Goal: Information Seeking & Learning: Find specific fact

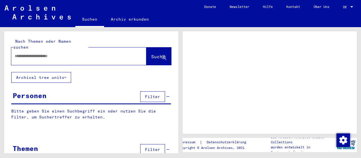
click at [72, 53] on input "text" at bounding box center [74, 56] width 118 height 6
type input "****"
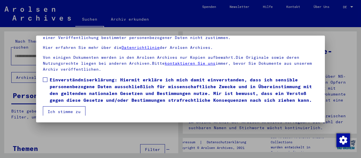
scroll to position [51, 0]
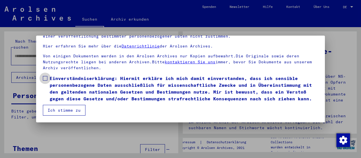
click at [43, 76] on span at bounding box center [45, 78] width 5 height 5
click at [61, 108] on button "Ich stimme zu" at bounding box center [64, 110] width 43 height 11
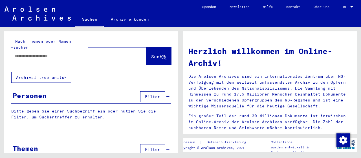
click at [57, 53] on input "text" at bounding box center [72, 56] width 115 height 6
type input "*********"
click at [148, 47] on button "Suche" at bounding box center [158, 55] width 25 height 17
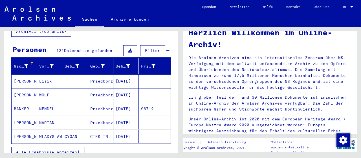
scroll to position [56, 0]
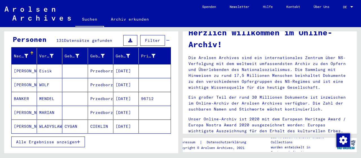
click at [78, 140] on icon "button" at bounding box center [78, 142] width 3 height 4
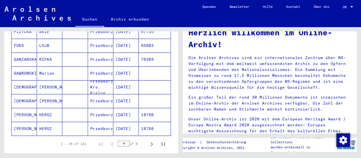
scroll to position [331, 0]
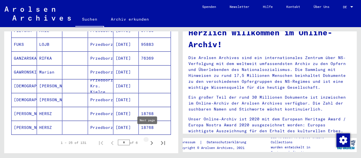
click at [148, 139] on icon "Next page" at bounding box center [152, 143] width 8 height 8
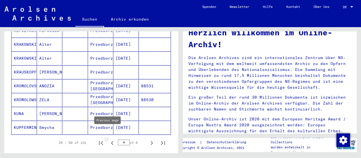
click at [108, 139] on icon "Previous page" at bounding box center [112, 143] width 8 height 8
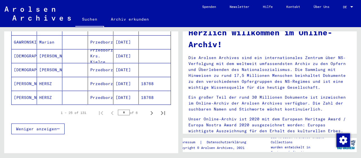
scroll to position [372, 0]
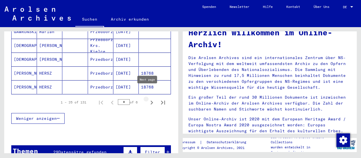
click at [148, 98] on icon "Next page" at bounding box center [152, 102] width 8 height 8
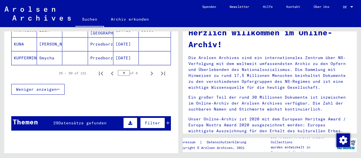
scroll to position [405, 0]
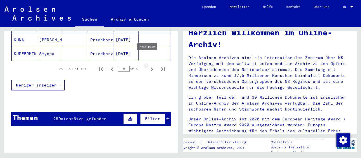
click at [148, 65] on icon "Next page" at bounding box center [152, 69] width 8 height 8
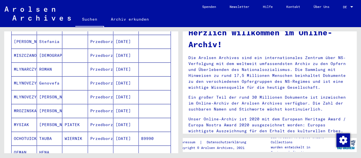
scroll to position [223, 0]
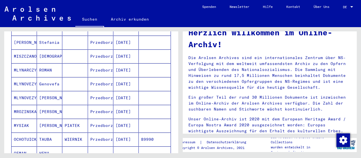
click at [27, 77] on mat-cell "MLYNOVEZYK" at bounding box center [24, 84] width 25 height 14
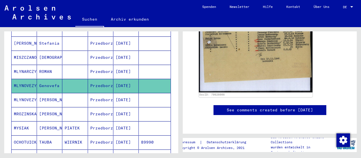
scroll to position [223, 0]
click at [29, 93] on mat-cell "MLYNOVEZYK" at bounding box center [24, 100] width 25 height 14
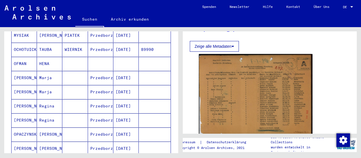
scroll to position [334, 0]
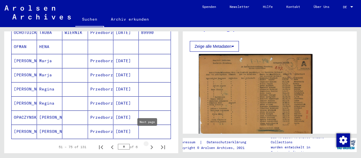
click at [148, 143] on icon "Next page" at bounding box center [152, 147] width 8 height 8
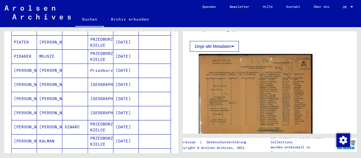
scroll to position [110, 0]
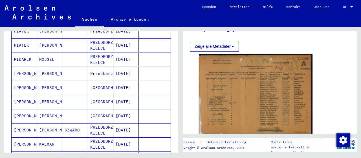
click at [23, 67] on mat-cell "[PERSON_NAME]" at bounding box center [24, 74] width 25 height 14
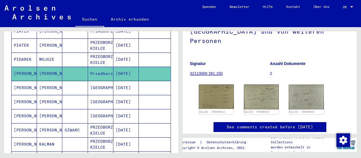
scroll to position [69, 0]
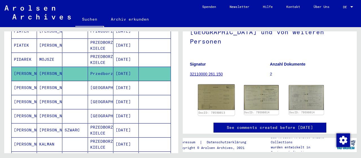
click at [213, 87] on img at bounding box center [216, 96] width 37 height 25
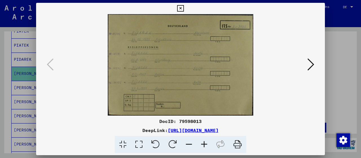
click at [310, 66] on icon at bounding box center [310, 65] width 7 height 14
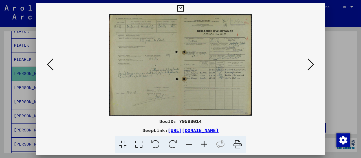
click at [310, 66] on icon at bounding box center [310, 65] width 7 height 14
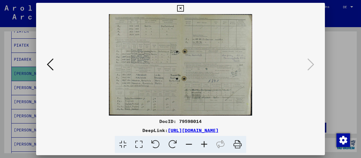
click at [180, 7] on icon at bounding box center [180, 8] width 6 height 7
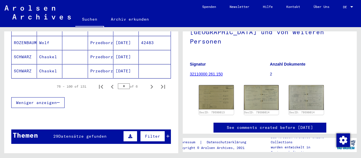
scroll to position [400, 0]
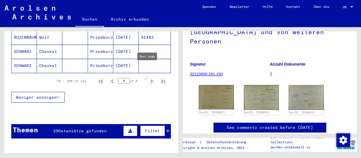
click at [148, 77] on icon "Next page" at bounding box center [152, 81] width 8 height 8
type input "*"
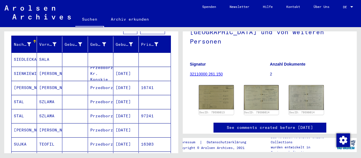
scroll to position [67, 0]
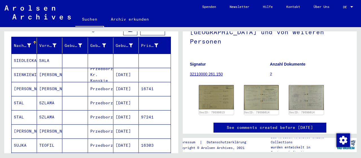
click at [26, 82] on mat-cell "[PERSON_NAME]" at bounding box center [24, 89] width 25 height 14
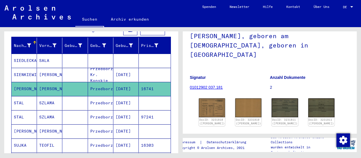
scroll to position [43, 0]
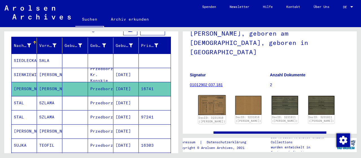
click at [212, 95] on img at bounding box center [212, 105] width 28 height 20
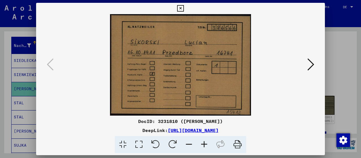
click at [311, 63] on icon at bounding box center [310, 65] width 7 height 14
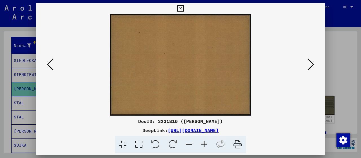
click at [311, 63] on icon at bounding box center [310, 65] width 7 height 14
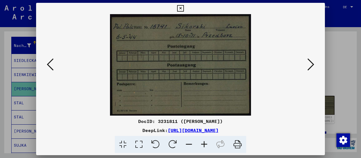
click at [311, 63] on icon at bounding box center [310, 65] width 7 height 14
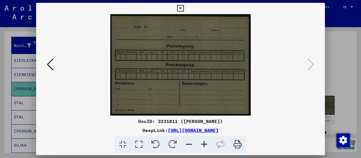
click at [179, 9] on icon at bounding box center [180, 8] width 6 height 7
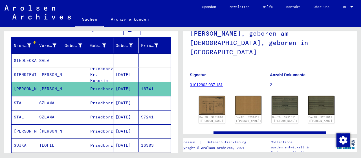
click at [26, 68] on mat-cell "SIENKIEWIEZ" at bounding box center [24, 75] width 25 height 14
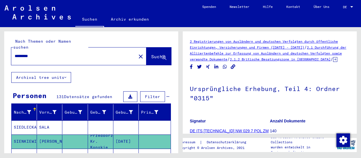
click at [48, 53] on input "*********" at bounding box center [74, 56] width 118 height 6
type input "*"
click at [151, 54] on span "Suche" at bounding box center [158, 57] width 14 height 6
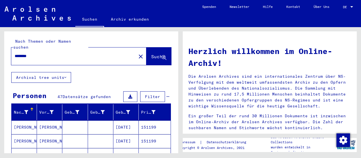
click at [46, 53] on input "********" at bounding box center [72, 56] width 115 height 6
type input "*"
click at [151, 54] on span "Suche" at bounding box center [158, 57] width 14 height 6
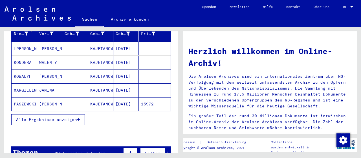
scroll to position [80, 0]
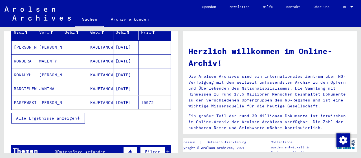
click at [21, 82] on mat-cell "MARGIELEWSKA" at bounding box center [24, 89] width 25 height 14
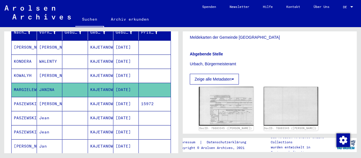
scroll to position [131, 0]
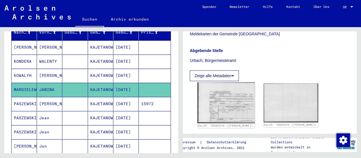
click at [229, 89] on img at bounding box center [225, 102] width 57 height 41
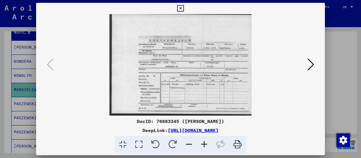
click at [308, 65] on icon at bounding box center [310, 65] width 7 height 14
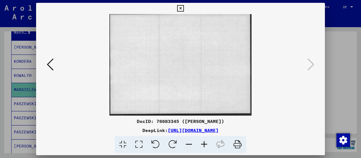
click at [180, 10] on icon at bounding box center [180, 8] width 6 height 7
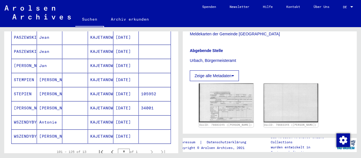
scroll to position [162, 0]
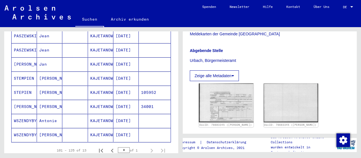
click at [20, 57] on mat-cell "[PERSON_NAME]" at bounding box center [24, 64] width 25 height 14
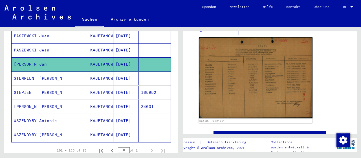
scroll to position [112, 0]
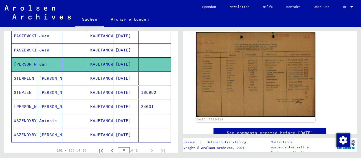
click at [260, 82] on img at bounding box center [255, 74] width 119 height 85
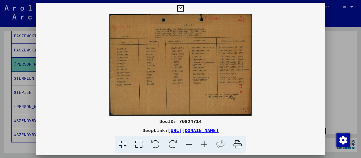
drag, startPoint x: 269, startPoint y: 97, endPoint x: 214, endPoint y: 56, distance: 68.6
click at [214, 56] on img at bounding box center [180, 64] width 289 height 101
drag, startPoint x: 179, startPoint y: 58, endPoint x: 160, endPoint y: 67, distance: 21.6
click at [160, 67] on img at bounding box center [180, 64] width 289 height 101
click at [205, 145] on icon at bounding box center [203, 144] width 15 height 17
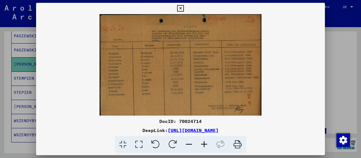
click at [205, 145] on icon at bounding box center [203, 144] width 15 height 17
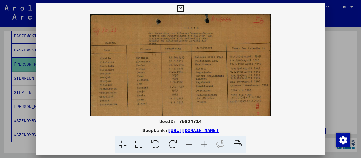
click at [205, 145] on icon at bounding box center [203, 144] width 15 height 17
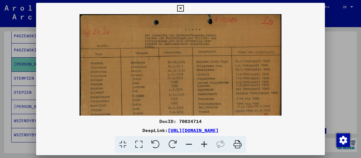
click at [205, 145] on icon at bounding box center [203, 144] width 15 height 17
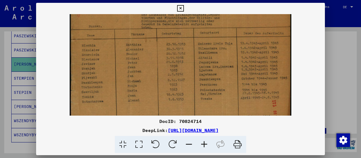
scroll to position [24, 0]
drag, startPoint x: 193, startPoint y: 92, endPoint x: 189, endPoint y: 71, distance: 22.2
click at [189, 71] on img at bounding box center [180, 69] width 221 height 158
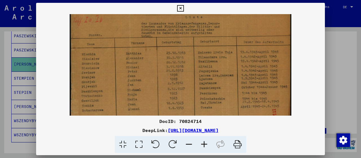
scroll to position [10, 0]
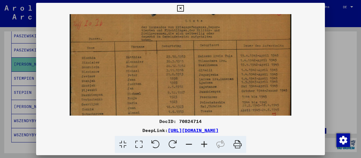
drag, startPoint x: 215, startPoint y: 34, endPoint x: 216, endPoint y: 48, distance: 14.4
click at [216, 48] on img at bounding box center [180, 83] width 221 height 158
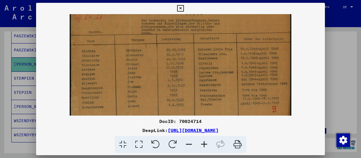
scroll to position [17, 0]
click at [213, 77] on img at bounding box center [180, 76] width 221 height 158
click at [213, 131] on link "[URL][DOMAIN_NAME]" at bounding box center [193, 130] width 51 height 6
click at [240, 143] on icon at bounding box center [237, 144] width 17 height 17
click at [180, 10] on icon at bounding box center [180, 8] width 6 height 7
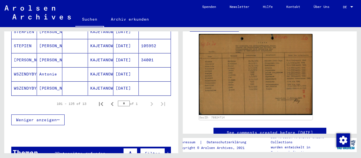
scroll to position [209, 0]
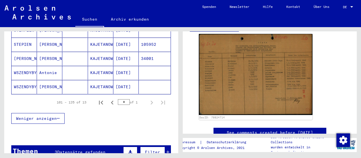
click at [73, 149] on span "Datensätze gefunden" at bounding box center [81, 151] width 48 height 5
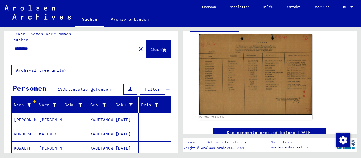
scroll to position [0, 0]
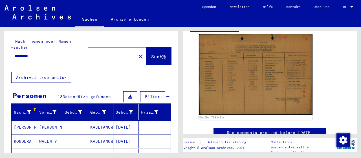
click at [51, 53] on input "*********" at bounding box center [74, 56] width 118 height 6
type input "*"
click at [151, 54] on button "Suche" at bounding box center [158, 55] width 25 height 17
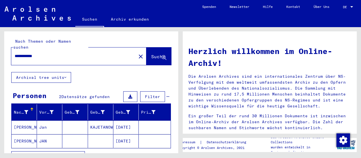
click at [19, 134] on mat-cell "[PERSON_NAME]" at bounding box center [24, 141] width 25 height 14
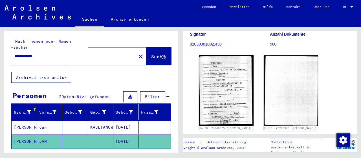
scroll to position [85, 0]
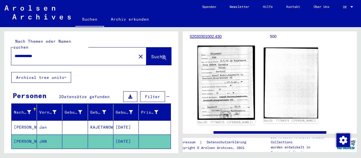
click at [220, 72] on img at bounding box center [225, 83] width 57 height 74
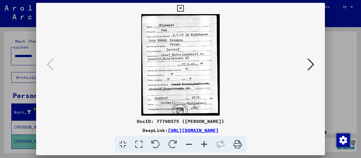
click at [310, 69] on icon at bounding box center [310, 65] width 7 height 14
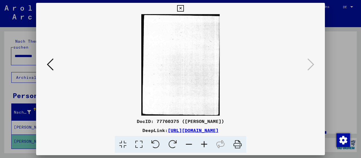
click at [177, 6] on icon at bounding box center [180, 8] width 6 height 7
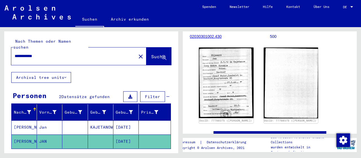
click at [51, 53] on input "**********" at bounding box center [74, 56] width 118 height 6
type input "*"
type input "*********"
click at [151, 54] on span "Suche" at bounding box center [158, 57] width 14 height 6
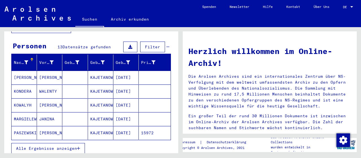
scroll to position [50, 0]
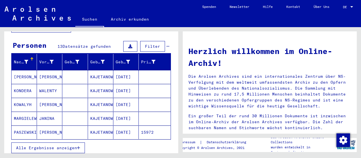
click at [22, 111] on mat-cell "MARGIELEWSKA" at bounding box center [24, 118] width 25 height 14
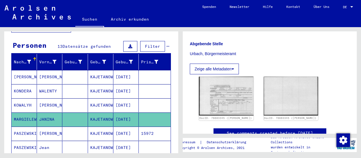
scroll to position [138, 0]
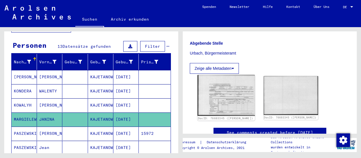
click at [237, 84] on img at bounding box center [225, 95] width 57 height 41
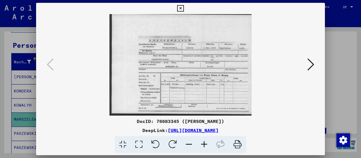
click at [179, 6] on icon at bounding box center [180, 8] width 6 height 7
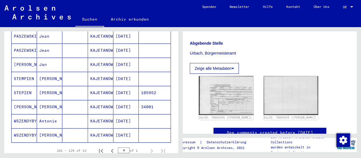
scroll to position [162, 0]
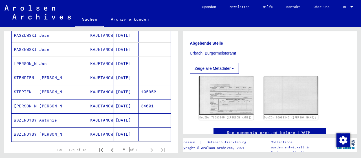
click at [30, 127] on mat-cell "WSZENDYBYL" at bounding box center [24, 134] width 25 height 14
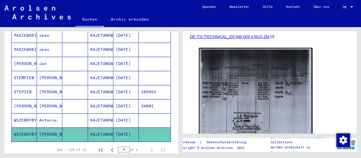
scroll to position [88, 0]
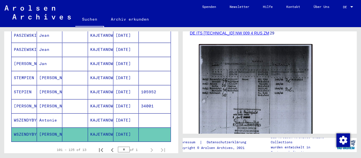
click at [22, 113] on mat-cell "WSZENDYBYL" at bounding box center [24, 120] width 25 height 14
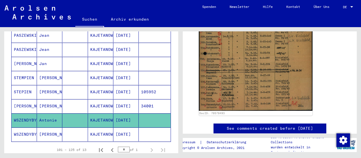
scroll to position [187, 0]
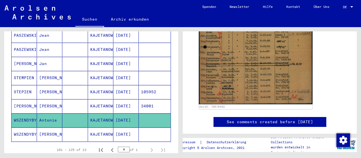
click at [20, 99] on mat-cell "[PERSON_NAME]" at bounding box center [24, 106] width 25 height 14
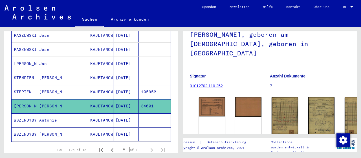
scroll to position [47, 0]
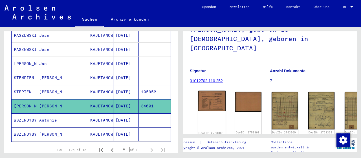
click at [201, 90] on img at bounding box center [212, 100] width 28 height 20
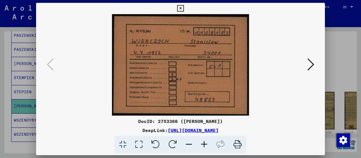
click at [310, 69] on icon at bounding box center [310, 65] width 7 height 14
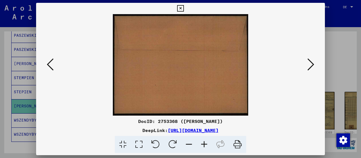
click at [310, 69] on icon at bounding box center [310, 65] width 7 height 14
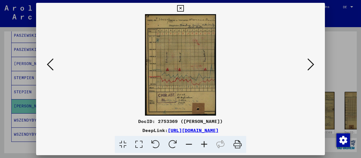
click at [310, 69] on icon at bounding box center [310, 65] width 7 height 14
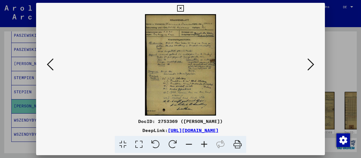
click at [310, 69] on icon at bounding box center [310, 65] width 7 height 14
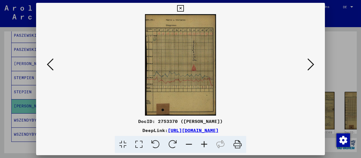
click at [310, 69] on icon at bounding box center [310, 65] width 7 height 14
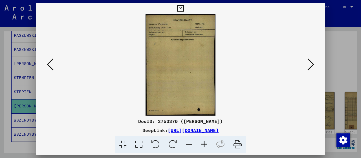
click at [310, 69] on icon at bounding box center [310, 65] width 7 height 14
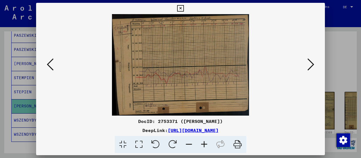
click at [310, 69] on icon at bounding box center [310, 65] width 7 height 14
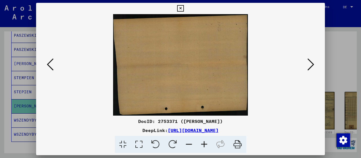
click at [310, 69] on icon at bounding box center [310, 65] width 7 height 14
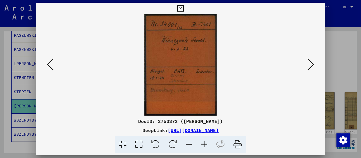
click at [310, 69] on icon at bounding box center [310, 65] width 7 height 14
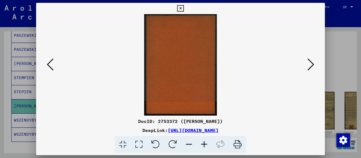
click at [310, 69] on icon at bounding box center [310, 65] width 7 height 14
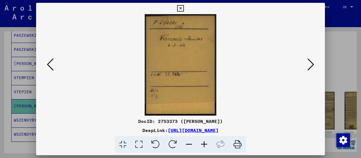
click at [309, 68] on icon at bounding box center [310, 65] width 7 height 14
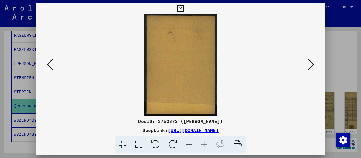
click at [309, 68] on icon at bounding box center [310, 65] width 7 height 14
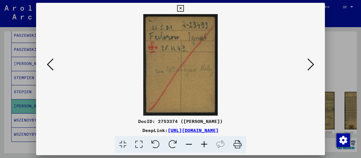
click at [309, 68] on icon at bounding box center [310, 65] width 7 height 14
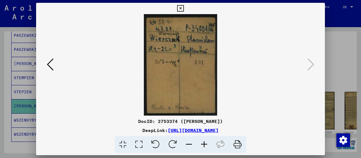
click at [50, 65] on icon at bounding box center [50, 65] width 7 height 14
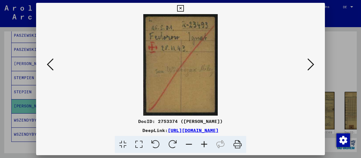
click at [182, 8] on icon at bounding box center [180, 8] width 6 height 7
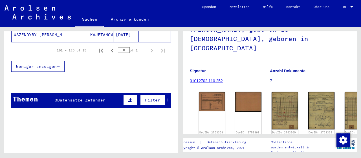
scroll to position [266, 0]
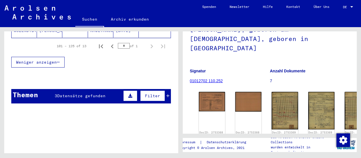
click at [72, 93] on span "Datensätze gefunden" at bounding box center [81, 95] width 48 height 5
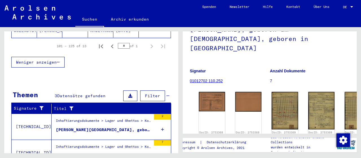
click at [95, 152] on div "[PERSON_NAME], geboren am [DEMOGRAPHIC_DATA], geboren in [GEOGRAPHIC_DATA]" at bounding box center [103, 155] width 95 height 6
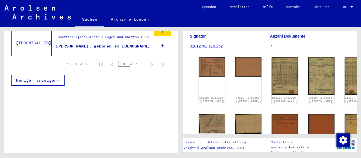
scroll to position [74, 0]
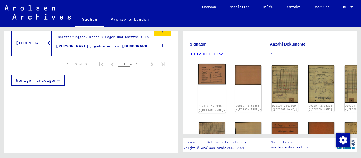
click at [203, 64] on img at bounding box center [212, 74] width 28 height 20
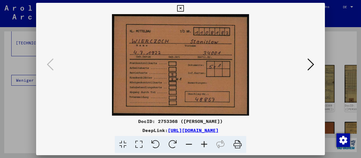
click at [312, 63] on icon at bounding box center [310, 65] width 7 height 14
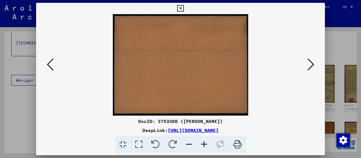
click at [56, 65] on img at bounding box center [180, 64] width 250 height 101
click at [50, 65] on icon at bounding box center [50, 65] width 7 height 14
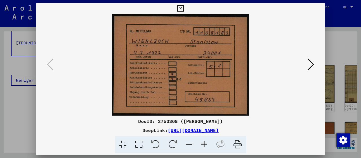
click at [311, 66] on icon at bounding box center [310, 65] width 7 height 14
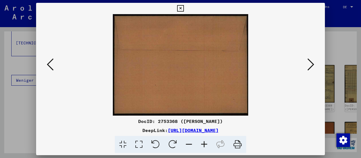
click at [311, 66] on icon at bounding box center [310, 65] width 7 height 14
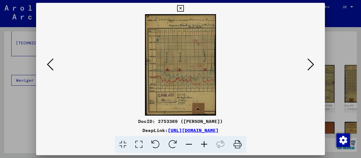
click at [204, 145] on icon at bounding box center [203, 144] width 15 height 17
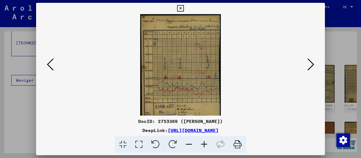
click at [204, 145] on icon at bounding box center [203, 144] width 15 height 17
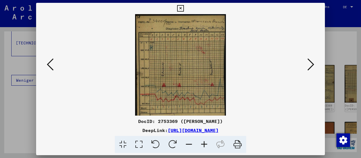
click at [204, 145] on icon at bounding box center [203, 144] width 15 height 17
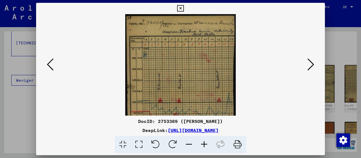
click at [204, 145] on icon at bounding box center [203, 144] width 15 height 17
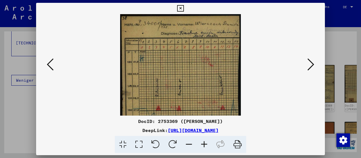
click at [204, 145] on icon at bounding box center [203, 144] width 15 height 17
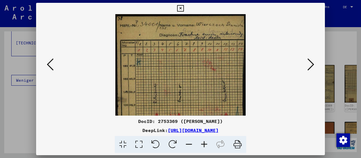
click at [204, 145] on icon at bounding box center [203, 144] width 15 height 17
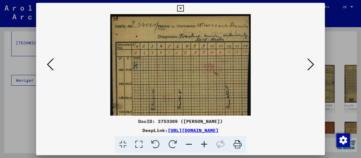
click at [204, 145] on icon at bounding box center [203, 144] width 15 height 17
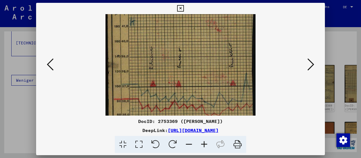
scroll to position [68, 0]
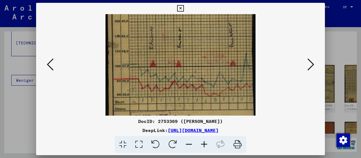
drag, startPoint x: 217, startPoint y: 102, endPoint x: 218, endPoint y: 37, distance: 65.4
click at [218, 37] on img at bounding box center [180, 54] width 150 height 214
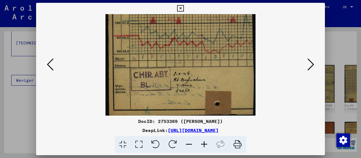
scroll to position [113, 0]
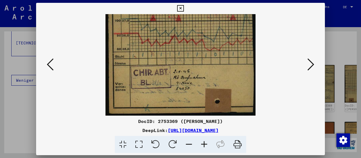
drag, startPoint x: 213, startPoint y: 88, endPoint x: 214, endPoint y: 44, distance: 44.5
click at [214, 44] on img at bounding box center [180, 8] width 150 height 214
click at [306, 68] on button at bounding box center [311, 65] width 10 height 16
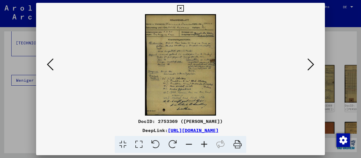
click at [204, 143] on icon at bounding box center [203, 144] width 15 height 17
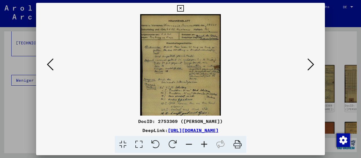
click at [204, 143] on icon at bounding box center [203, 144] width 15 height 17
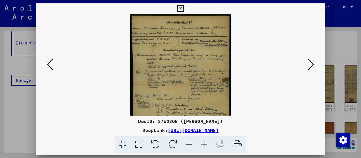
click at [204, 143] on icon at bounding box center [203, 144] width 15 height 17
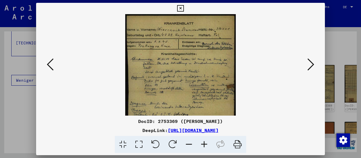
click at [204, 143] on icon at bounding box center [203, 144] width 15 height 17
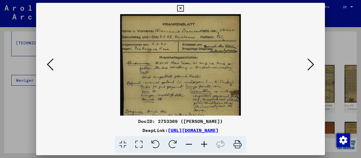
click at [204, 143] on icon at bounding box center [203, 144] width 15 height 17
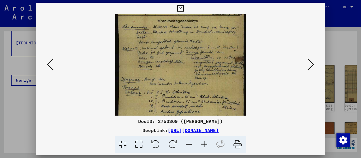
scroll to position [43, 0]
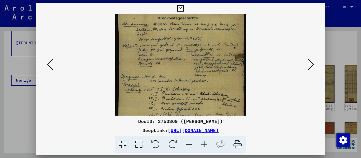
drag, startPoint x: 187, startPoint y: 78, endPoint x: 184, endPoint y: 37, distance: 41.2
click at [184, 37] on img at bounding box center [180, 64] width 130 height 186
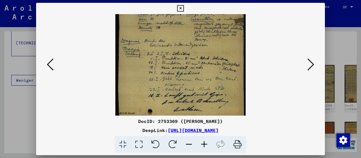
drag, startPoint x: 181, startPoint y: 70, endPoint x: 180, endPoint y: 41, distance: 29.0
click at [180, 41] on img at bounding box center [180, 29] width 130 height 186
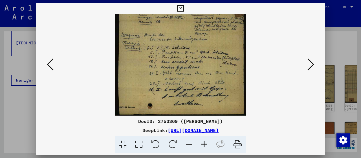
scroll to position [85, 0]
drag, startPoint x: 178, startPoint y: 61, endPoint x: 178, endPoint y: 46, distance: 14.9
click at [178, 46] on img at bounding box center [180, 23] width 130 height 186
click at [308, 70] on icon at bounding box center [310, 65] width 7 height 14
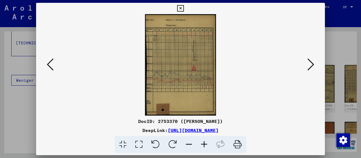
click at [180, 9] on icon at bounding box center [180, 8] width 6 height 7
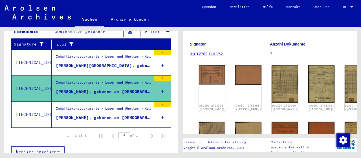
scroll to position [94, 0]
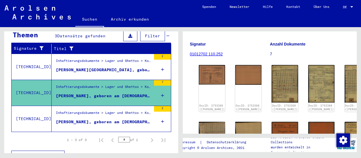
click at [91, 119] on div "[PERSON_NAME], geboren am [DEMOGRAPHIC_DATA], geboren in [GEOGRAPHIC_DATA]" at bounding box center [103, 122] width 95 height 6
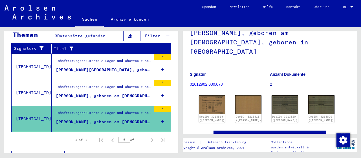
scroll to position [46, 0]
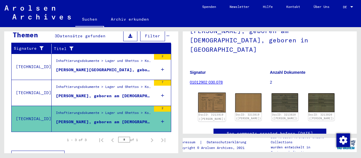
click at [210, 92] on img at bounding box center [212, 102] width 28 height 20
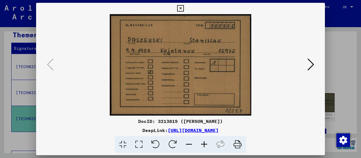
click at [311, 64] on icon at bounding box center [310, 65] width 7 height 14
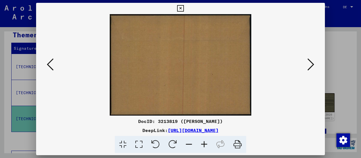
click at [311, 64] on icon at bounding box center [310, 65] width 7 height 14
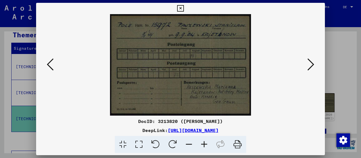
click at [311, 64] on icon at bounding box center [310, 65] width 7 height 14
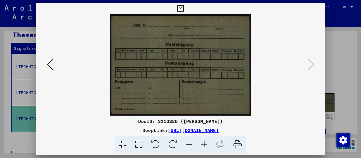
click at [181, 9] on icon at bounding box center [180, 8] width 6 height 7
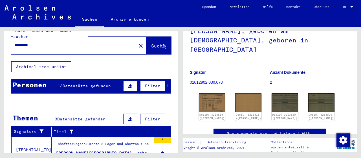
scroll to position [0, 0]
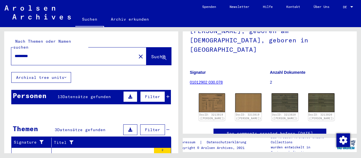
click at [63, 94] on span "Datensätze gefunden" at bounding box center [87, 96] width 48 height 5
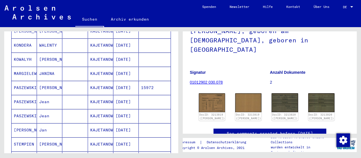
scroll to position [100, 0]
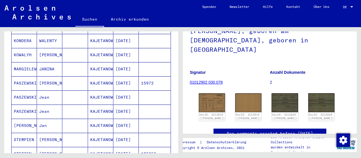
click at [23, 90] on mat-cell "PASZEWSKI" at bounding box center [24, 97] width 25 height 14
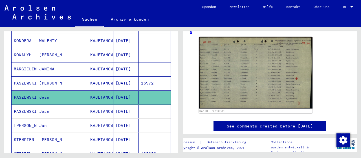
scroll to position [107, 0]
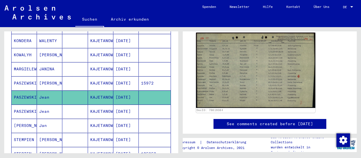
click at [241, 81] on img at bounding box center [255, 69] width 119 height 75
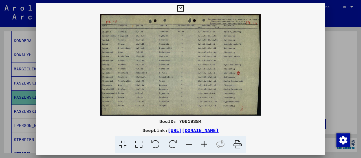
click at [204, 145] on icon at bounding box center [203, 144] width 15 height 17
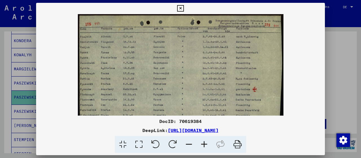
click at [204, 145] on icon at bounding box center [203, 144] width 15 height 17
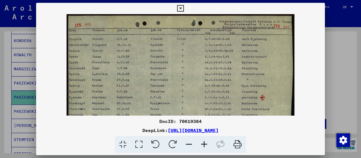
click at [204, 145] on icon at bounding box center [203, 144] width 15 height 17
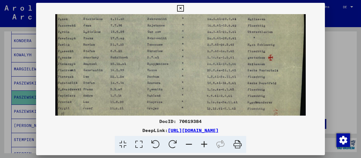
drag, startPoint x: 170, startPoint y: 99, endPoint x: 179, endPoint y: 56, distance: 44.0
click at [179, 56] on img at bounding box center [180, 45] width 250 height 158
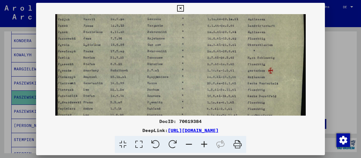
drag, startPoint x: 173, startPoint y: 85, endPoint x: 170, endPoint y: 105, distance: 19.9
click at [170, 105] on img at bounding box center [180, 58] width 250 height 158
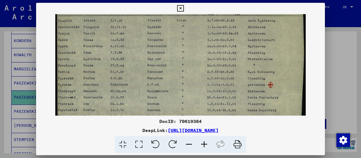
drag, startPoint x: 179, startPoint y: 45, endPoint x: 179, endPoint y: 59, distance: 13.8
click at [179, 59] on img at bounding box center [180, 72] width 250 height 158
click at [181, 8] on icon at bounding box center [180, 8] width 6 height 7
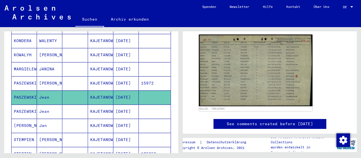
click at [23, 104] on mat-cell "PASZEWSKI" at bounding box center [24, 111] width 25 height 14
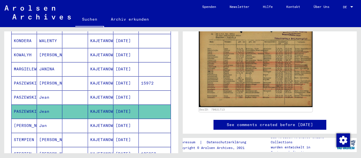
scroll to position [128, 0]
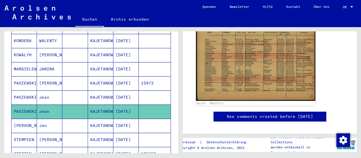
click at [242, 56] on img at bounding box center [255, 58] width 119 height 85
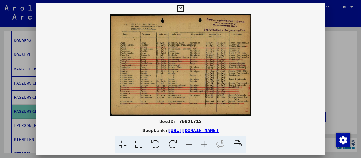
click at [207, 142] on icon at bounding box center [203, 144] width 15 height 17
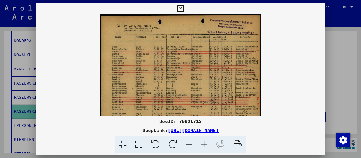
click at [207, 142] on icon at bounding box center [203, 144] width 15 height 17
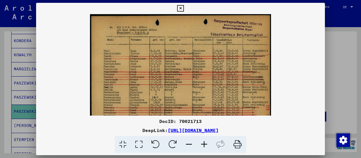
click at [207, 142] on icon at bounding box center [203, 144] width 15 height 17
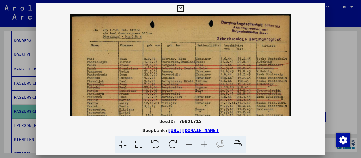
click at [207, 142] on icon at bounding box center [203, 144] width 15 height 17
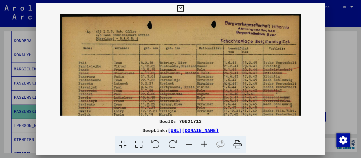
click at [207, 142] on icon at bounding box center [203, 144] width 15 height 17
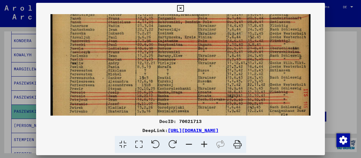
scroll to position [60, 0]
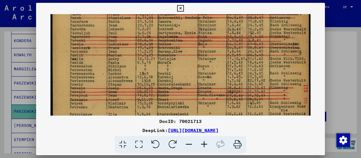
drag, startPoint x: 250, startPoint y: 89, endPoint x: 251, endPoint y: 30, distance: 58.9
click at [251, 30] on img at bounding box center [180, 47] width 260 height 186
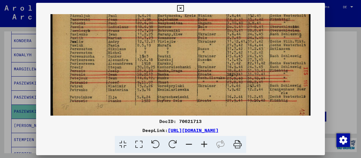
scroll to position [85, 0]
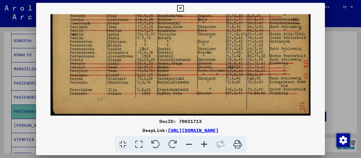
drag, startPoint x: 248, startPoint y: 67, endPoint x: 246, endPoint y: 31, distance: 35.6
click at [246, 31] on img at bounding box center [180, 23] width 260 height 186
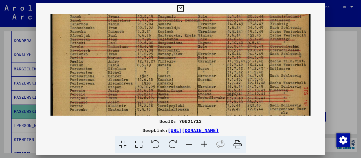
scroll to position [56, 0]
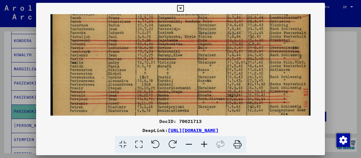
drag, startPoint x: 210, startPoint y: 30, endPoint x: 213, endPoint y: 61, distance: 31.1
click at [213, 61] on img at bounding box center [180, 51] width 260 height 186
click at [179, 8] on icon at bounding box center [180, 8] width 6 height 7
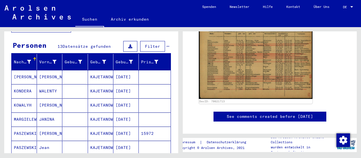
scroll to position [45, 0]
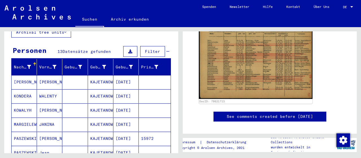
click at [24, 89] on mat-cell "KONDERA" at bounding box center [24, 96] width 25 height 14
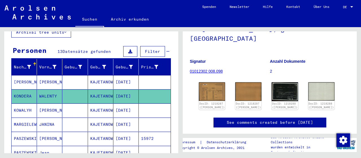
scroll to position [79, 0]
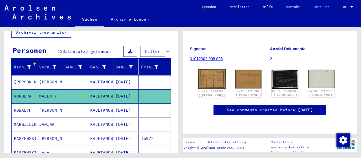
click at [211, 69] on img at bounding box center [212, 78] width 28 height 19
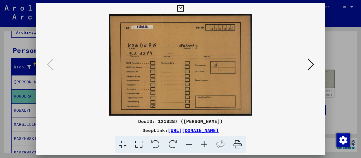
click at [182, 8] on icon at bounding box center [180, 8] width 6 height 7
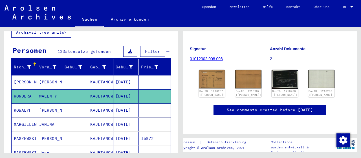
click at [23, 77] on mat-cell "[PERSON_NAME]" at bounding box center [24, 82] width 25 height 14
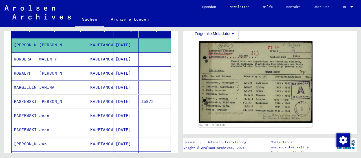
scroll to position [85, 0]
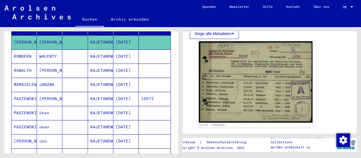
click at [19, 63] on mat-cell "KOWALYH" at bounding box center [24, 70] width 25 height 14
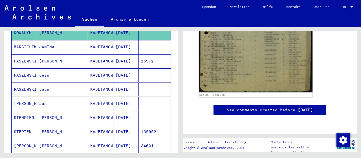
scroll to position [119, 0]
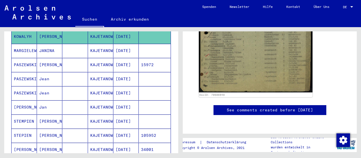
click at [29, 74] on mat-cell "PASZEWSKI" at bounding box center [24, 79] width 25 height 14
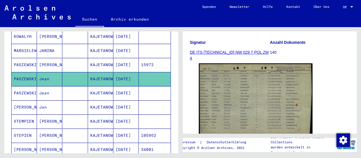
scroll to position [87, 0]
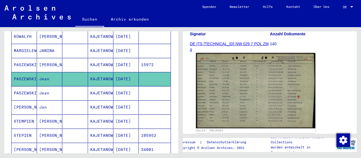
click at [261, 91] on img at bounding box center [255, 90] width 119 height 75
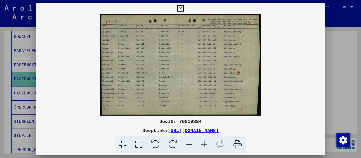
click at [204, 146] on icon at bounding box center [203, 144] width 15 height 17
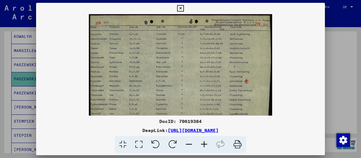
click at [204, 146] on icon at bounding box center [203, 144] width 15 height 17
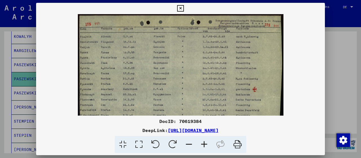
click at [204, 146] on icon at bounding box center [203, 144] width 15 height 17
